Goal: Information Seeking & Learning: Check status

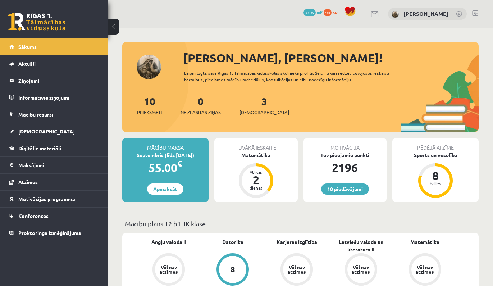
click at [28, 23] on link at bounding box center [37, 22] width 58 height 18
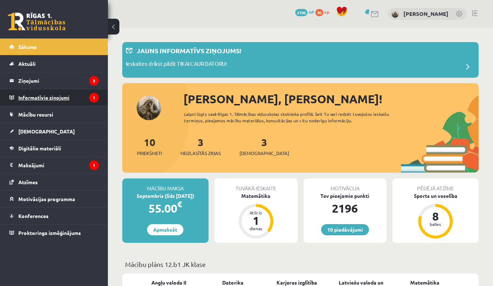
click at [79, 96] on legend "Informatīvie ziņojumi 1" at bounding box center [58, 97] width 81 height 17
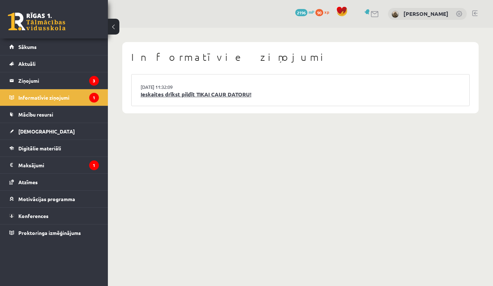
click at [166, 95] on link "Ieskaites drīkst pildīt TIKAI CAUR DATORU!" at bounding box center [301, 94] width 320 height 8
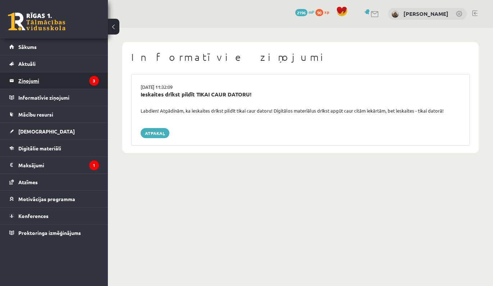
click at [74, 80] on legend "Ziņojumi 3" at bounding box center [58, 80] width 81 height 17
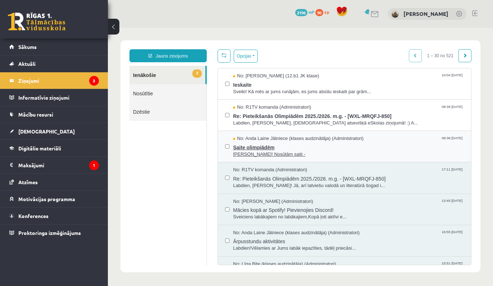
click at [318, 154] on span "Sveika! Nosūtām saiti -" at bounding box center [348, 154] width 231 height 7
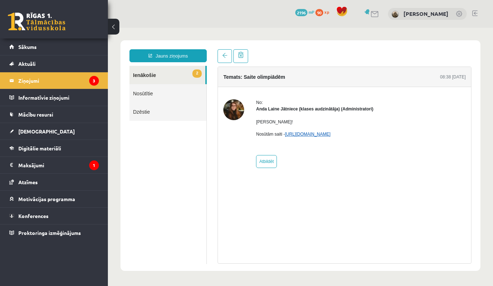
click at [310, 133] on link "https://forms.gle/uvbsV5jHMTRw2rFV9" at bounding box center [308, 134] width 46 height 5
click at [169, 75] on link "2 Ienākošie" at bounding box center [167, 75] width 76 height 18
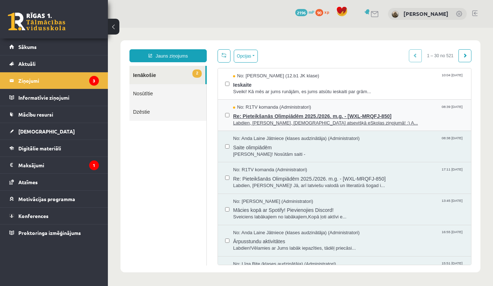
click at [358, 113] on span "Re: Pieteikšanās Olimpiādēm 2025./2026. m.g. - [WXL-MRQFJ-850]" at bounding box center [348, 115] width 231 height 9
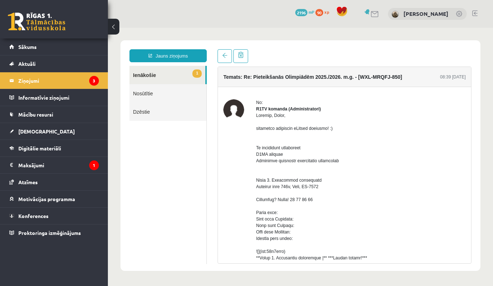
click at [59, 23] on link at bounding box center [37, 22] width 58 height 18
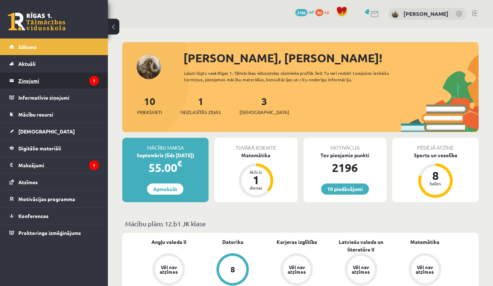
click at [92, 80] on icon "1" at bounding box center [94, 81] width 10 height 10
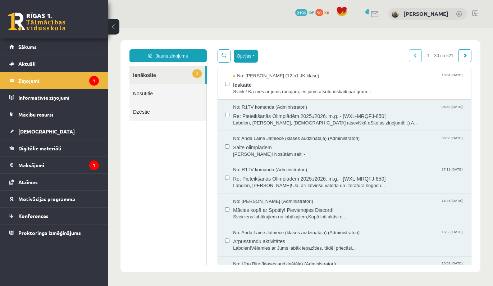
click at [251, 58] on button "Opcijas" at bounding box center [246, 56] width 24 height 13
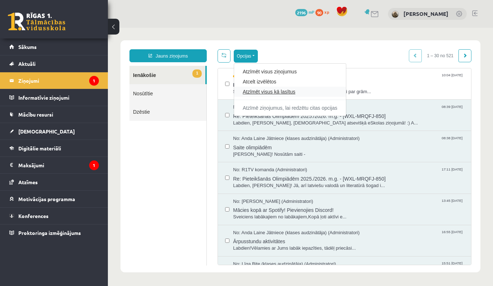
click at [258, 92] on link "Atzīmēt visus kā lasītus" at bounding box center [290, 91] width 95 height 7
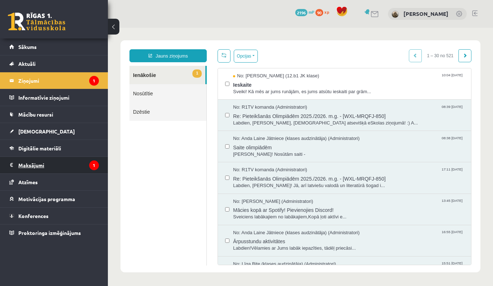
click at [65, 172] on legend "Maksājumi 1" at bounding box center [58, 165] width 81 height 17
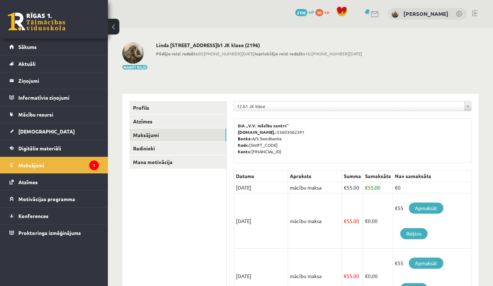
click at [47, 18] on link at bounding box center [37, 22] width 58 height 18
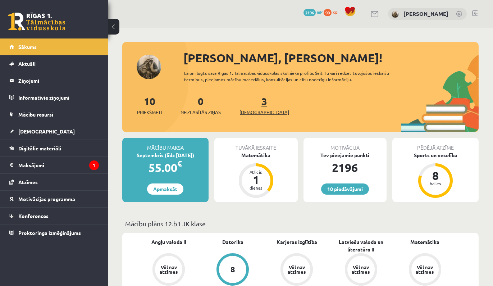
click at [251, 101] on link "3 Ieskaites" at bounding box center [264, 105] width 50 height 21
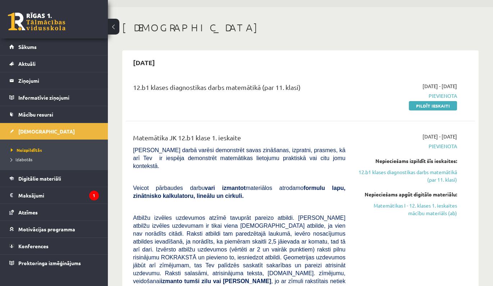
scroll to position [20, 0]
